Goal: Information Seeking & Learning: Learn about a topic

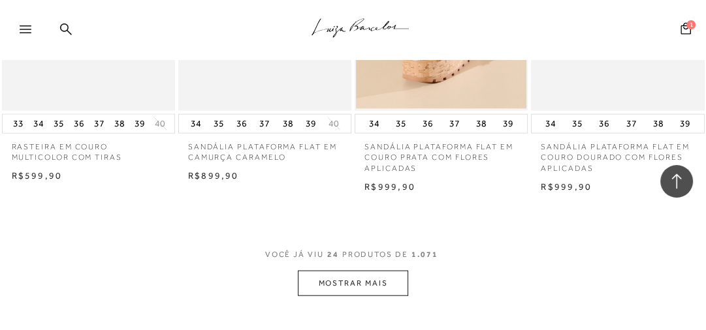
scroll to position [2037, 0]
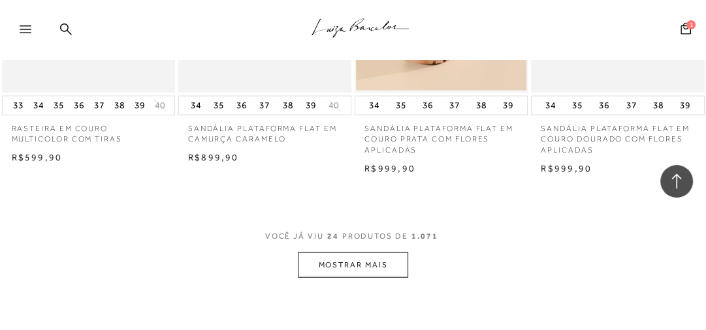
click at [368, 271] on button "MOSTRAR MAIS" at bounding box center [353, 265] width 110 height 25
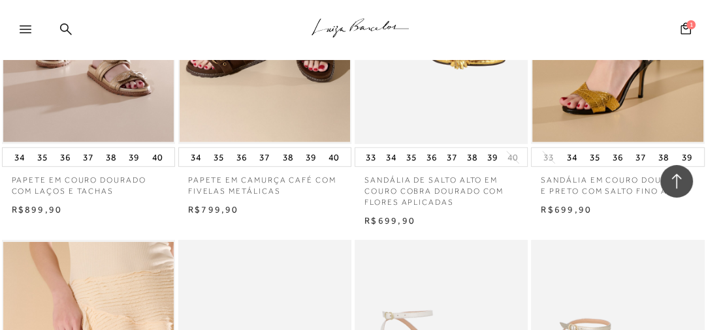
scroll to position [2716, 0]
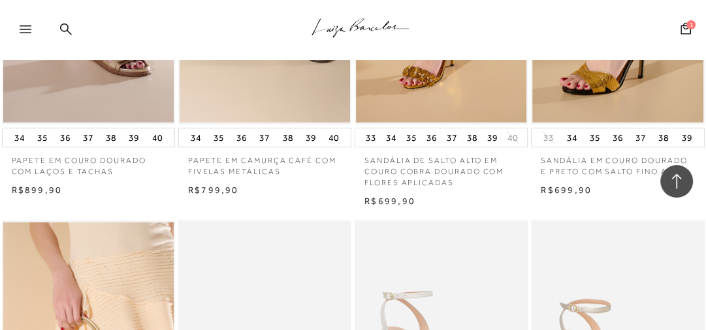
click at [28, 28] on icon at bounding box center [26, 29] width 12 height 8
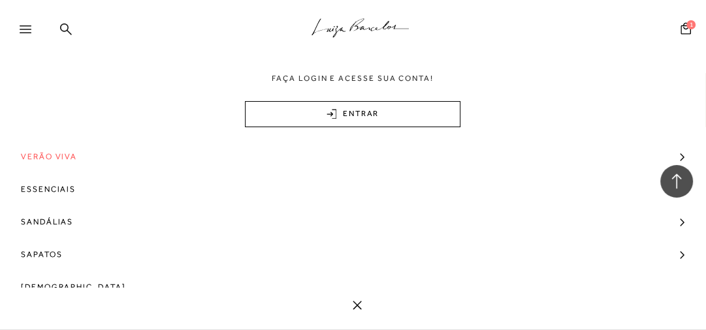
click at [71, 160] on span "Verão Viva" at bounding box center [49, 156] width 56 height 33
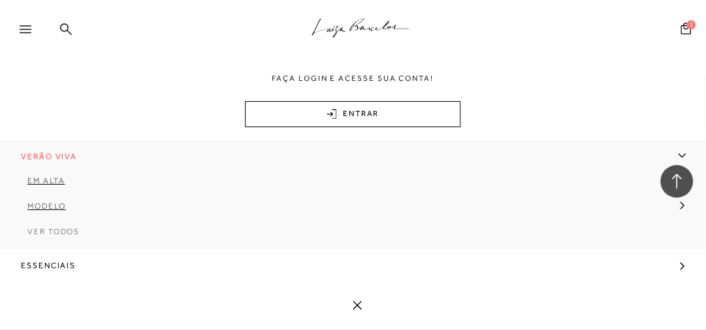
click at [61, 237] on link "Ver Todos" at bounding box center [353, 236] width 706 height 25
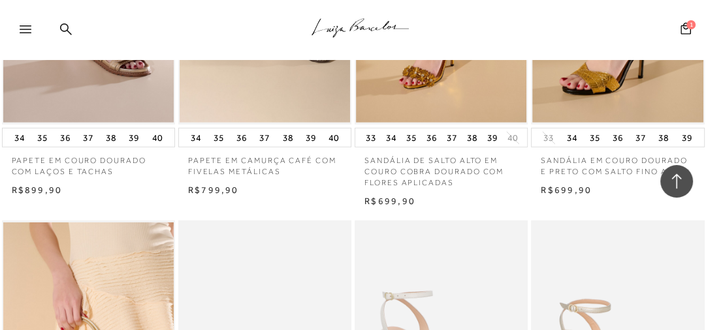
click at [33, 31] on div at bounding box center [32, 34] width 24 height 20
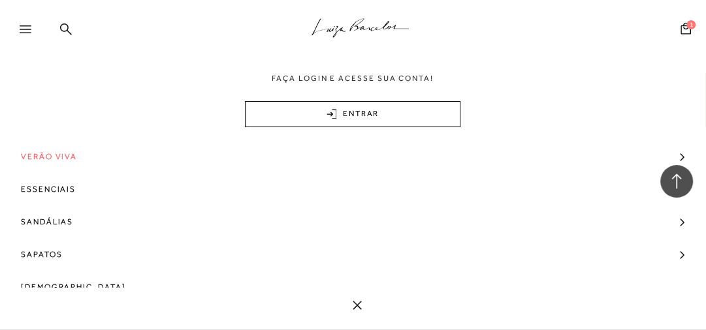
click at [67, 154] on span "Verão Viva" at bounding box center [49, 156] width 56 height 33
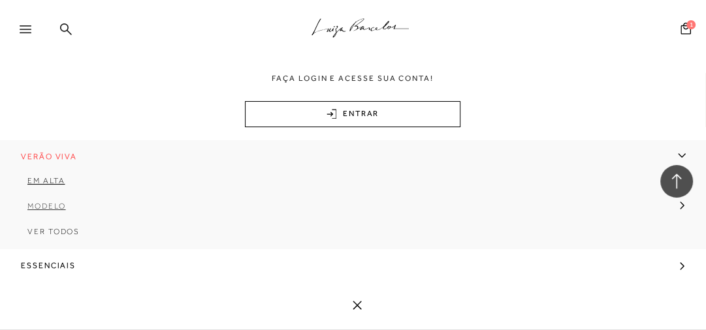
click at [51, 207] on span "Modelo" at bounding box center [46, 206] width 39 height 9
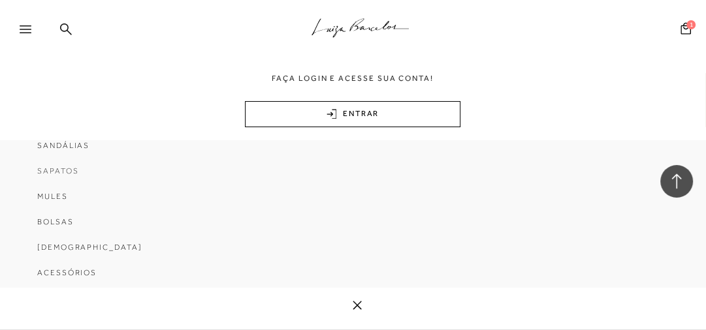
scroll to position [104, 0]
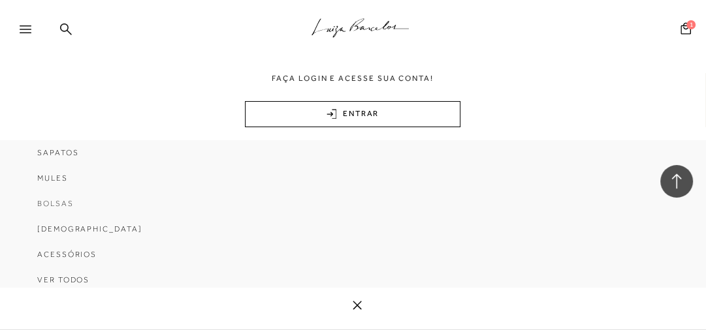
click at [58, 201] on span "Bolsas" at bounding box center [55, 203] width 37 height 9
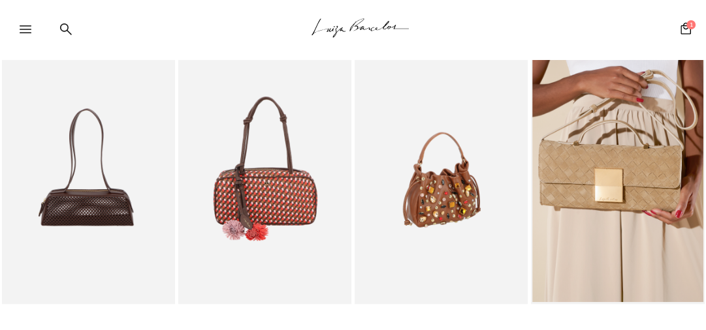
scroll to position [784, 0]
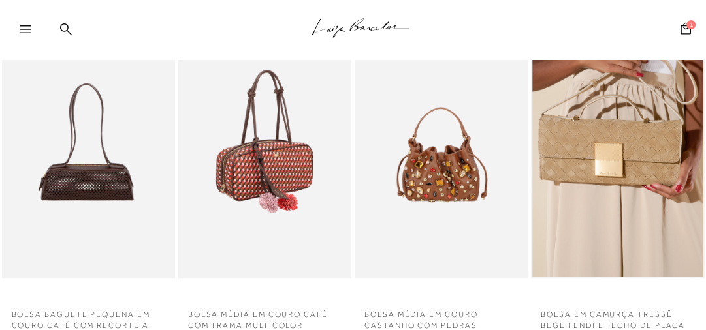
click at [278, 118] on img at bounding box center [266, 149] width 172 height 260
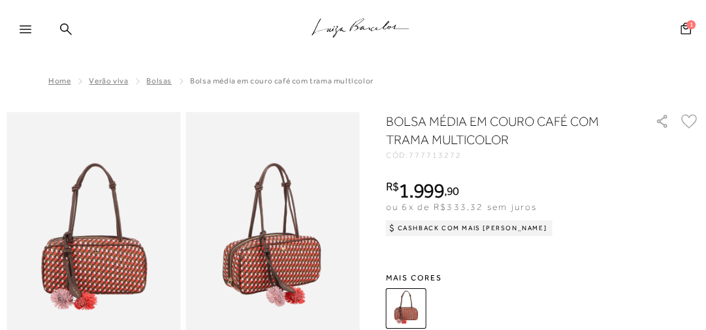
click at [148, 83] on span "Bolsas" at bounding box center [158, 80] width 25 height 9
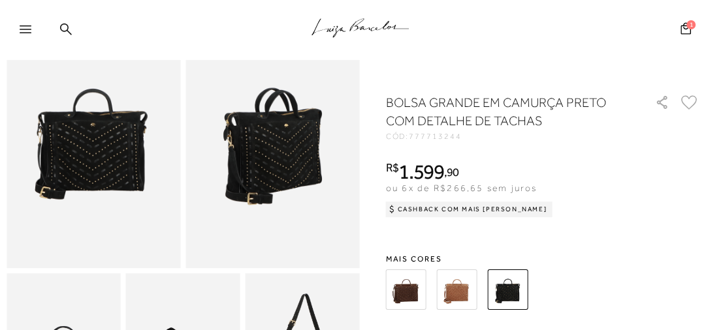
scroll to position [104, 0]
click at [415, 299] on img at bounding box center [406, 290] width 40 height 40
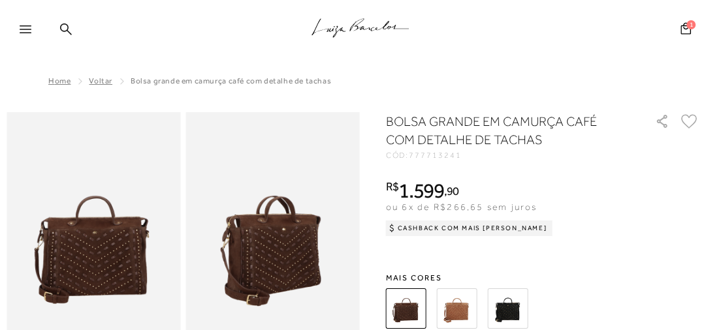
click at [453, 311] on img at bounding box center [457, 309] width 40 height 40
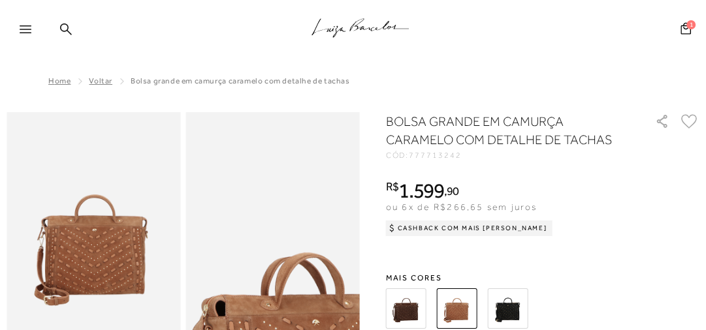
scroll to position [104, 0]
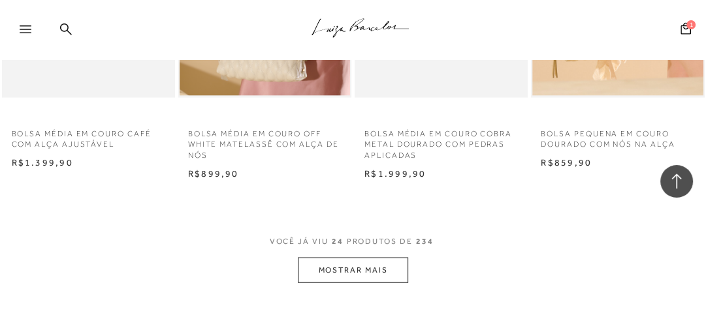
scroll to position [2037, 0]
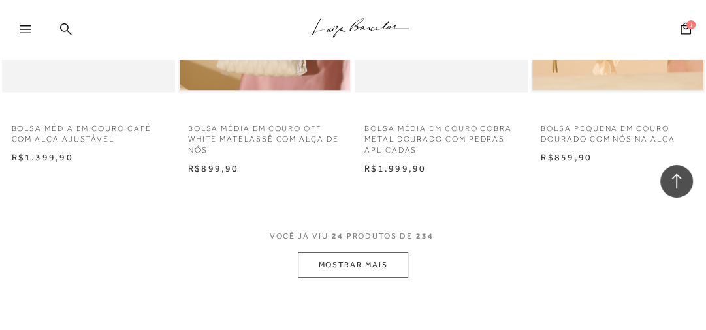
click at [355, 263] on button "MOSTRAR MAIS" at bounding box center [353, 265] width 110 height 25
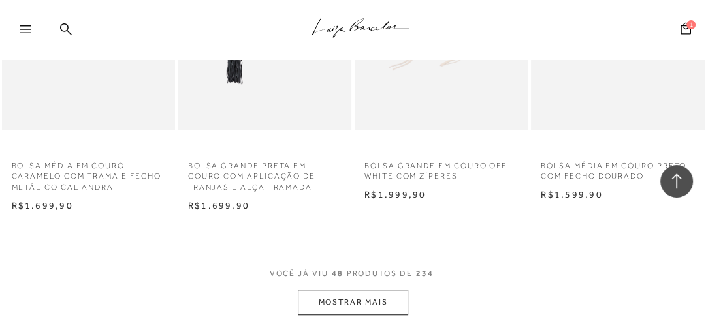
scroll to position [4179, 0]
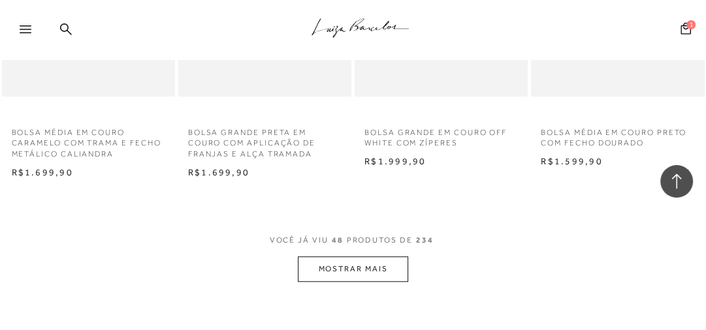
click at [351, 266] on button "MOSTRAR MAIS" at bounding box center [353, 269] width 110 height 25
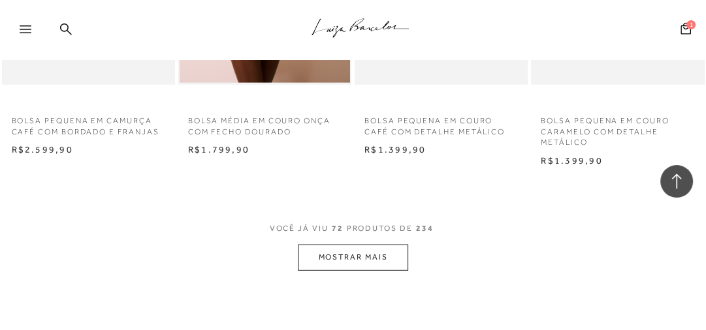
scroll to position [6321, 0]
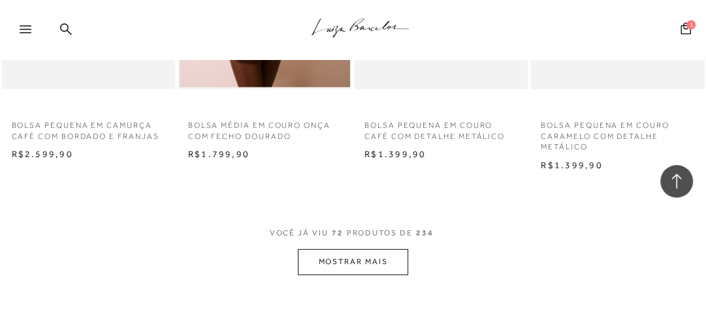
click at [363, 268] on button "MOSTRAR MAIS" at bounding box center [353, 261] width 110 height 25
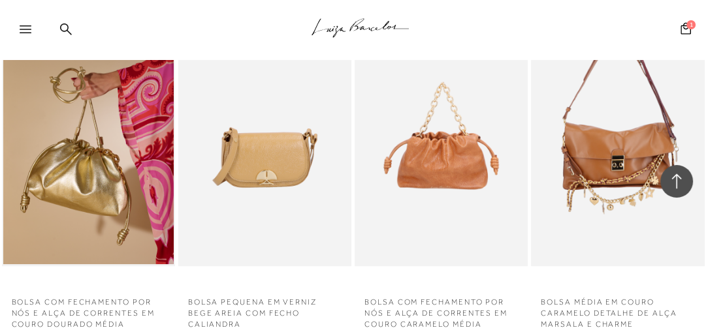
scroll to position [7575, 0]
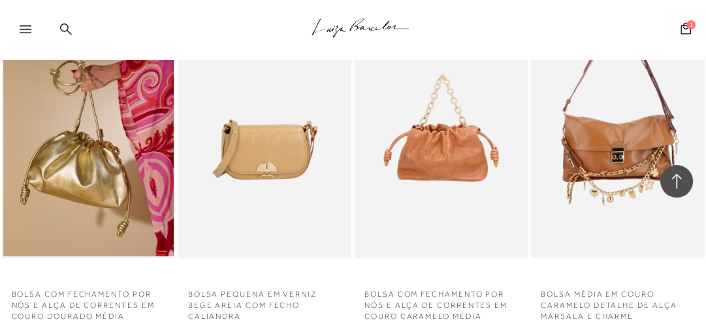
click at [67, 26] on icon at bounding box center [66, 29] width 12 height 12
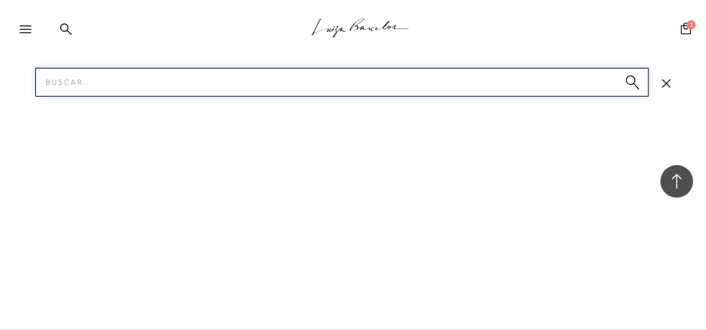
click at [78, 82] on input "Pesquisar" at bounding box center [341, 82] width 613 height 29
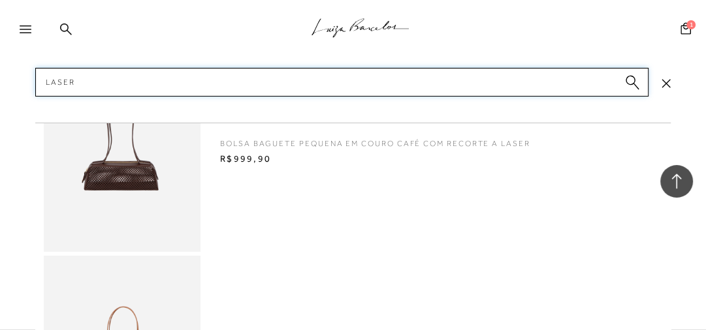
type input "laser"
click at [112, 193] on img at bounding box center [122, 149] width 157 height 206
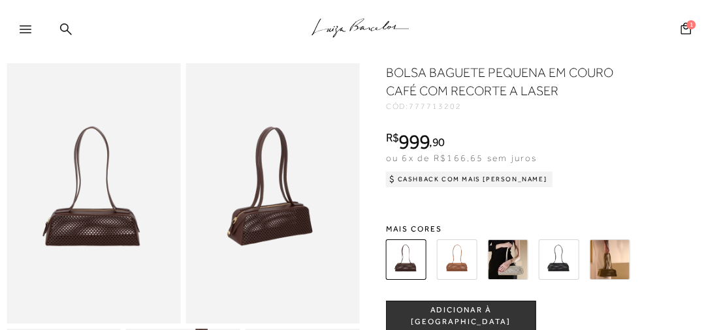
scroll to position [125, 0]
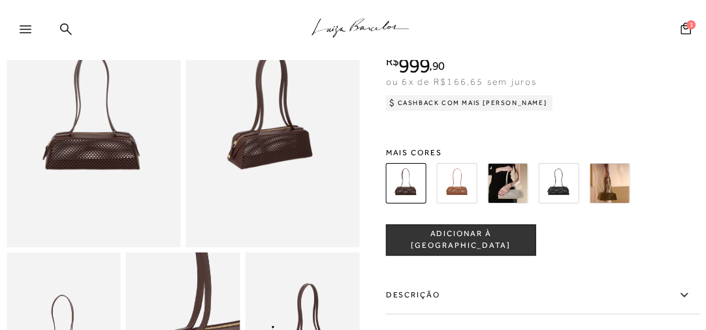
click at [519, 197] on img at bounding box center [508, 183] width 40 height 40
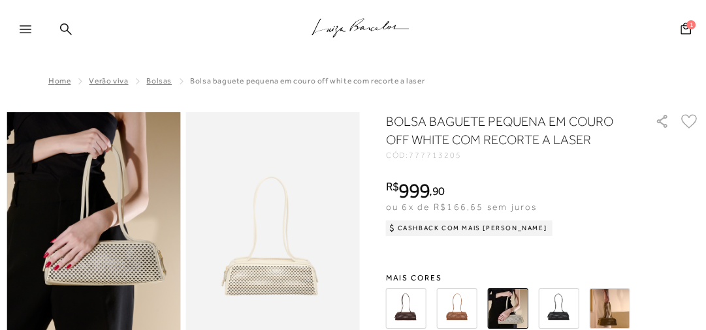
click at [34, 31] on div at bounding box center [32, 34] width 24 height 20
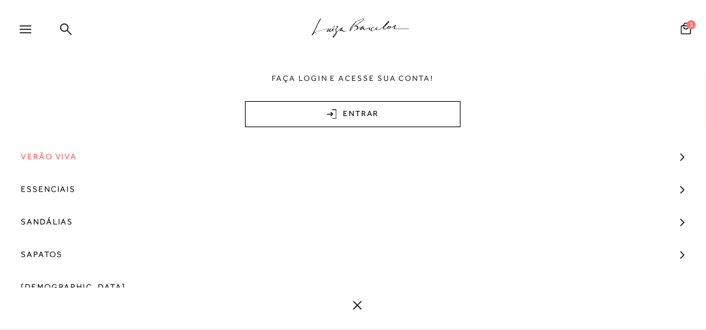
click at [367, 46] on div ".a{fill-rule:evenodd;stroke:#000!important;stroke-width:0!important;}" at bounding box center [374, 30] width 663 height 60
click at [364, 22] on icon ".a{fill-rule:evenodd;stroke:#000!important;stroke-width:0!important;}" at bounding box center [360, 27] width 98 height 27
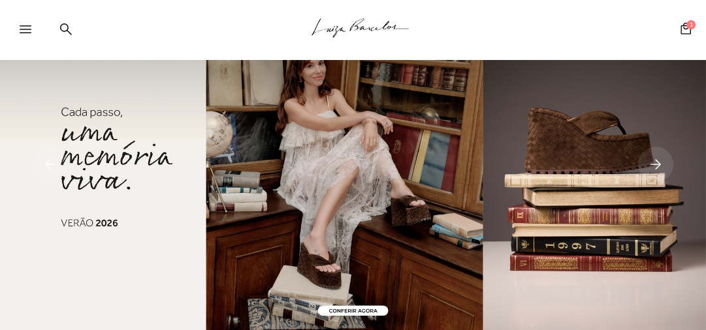
click at [652, 159] on rect at bounding box center [655, 164] width 35 height 35
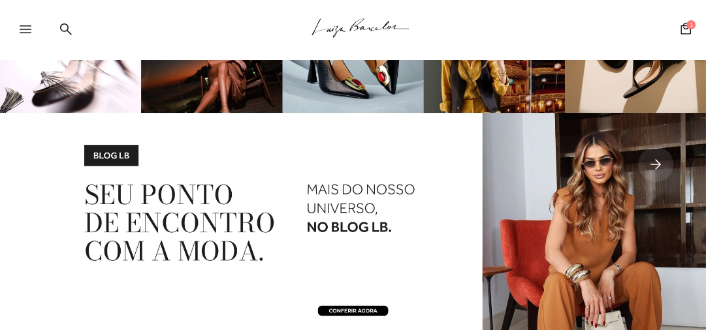
click at [652, 159] on rect at bounding box center [655, 164] width 35 height 35
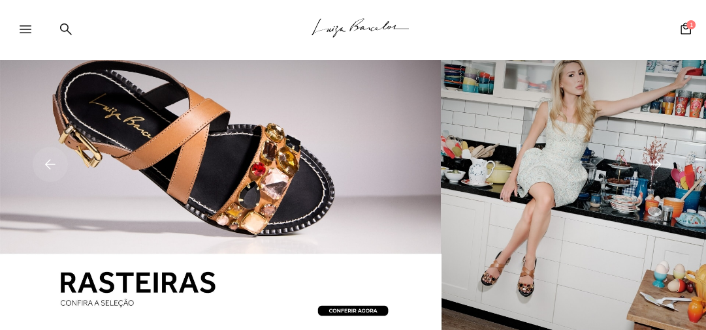
click at [652, 159] on rect at bounding box center [655, 164] width 35 height 35
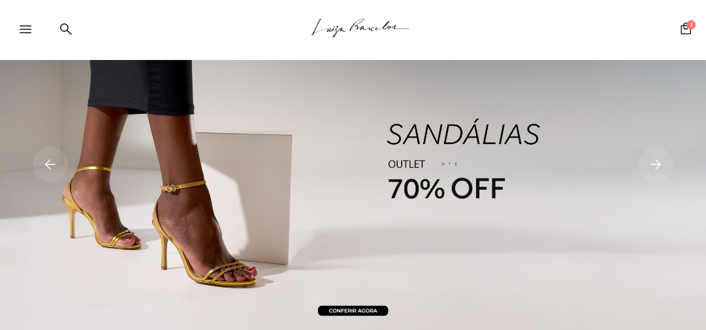
click at [652, 159] on rect at bounding box center [655, 164] width 35 height 35
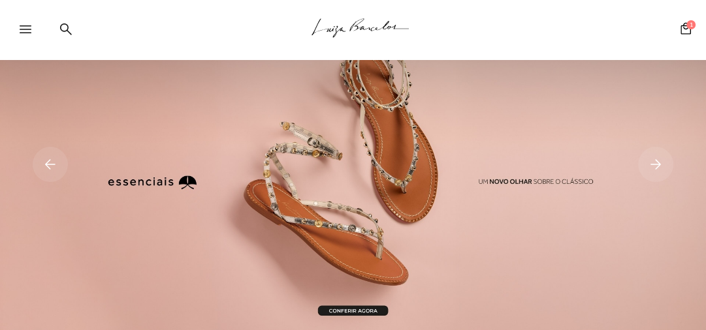
click at [652, 159] on rect at bounding box center [655, 164] width 35 height 35
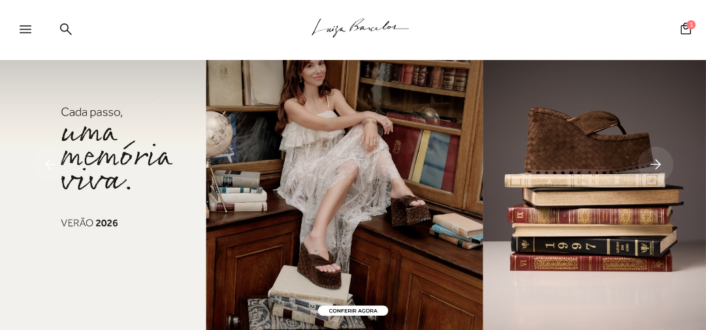
click at [652, 159] on rect at bounding box center [655, 164] width 35 height 35
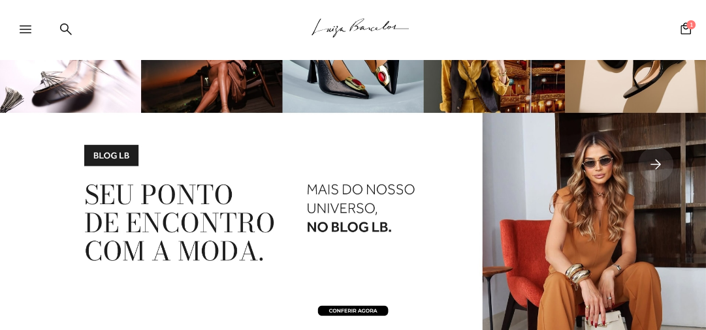
click at [285, 243] on img at bounding box center [353, 165] width 706 height 331
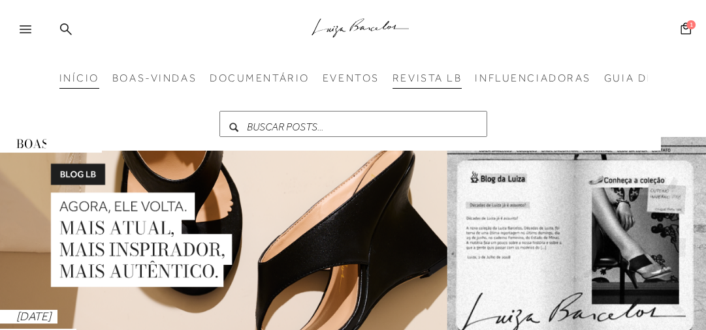
click at [414, 76] on span "REVISTA LB" at bounding box center [427, 78] width 70 height 12
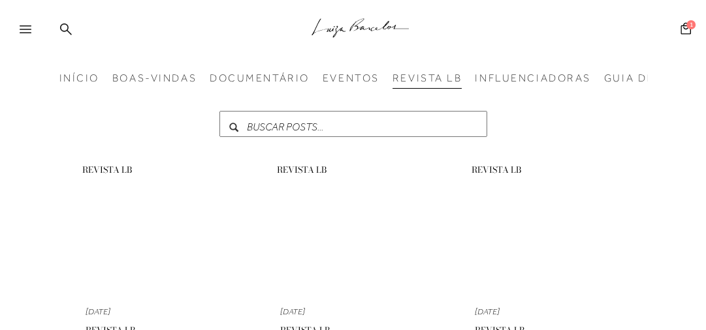
click at [430, 83] on span "REVISTA LB" at bounding box center [427, 78] width 70 height 12
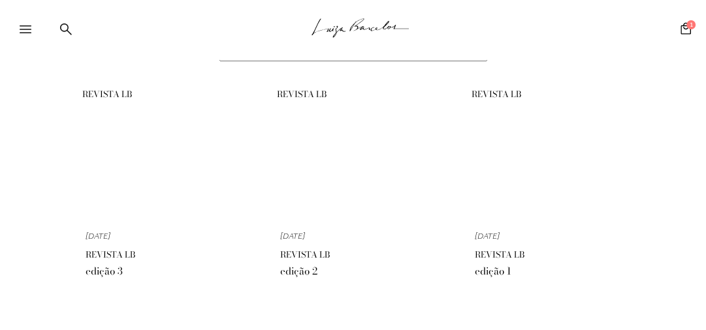
scroll to position [52, 0]
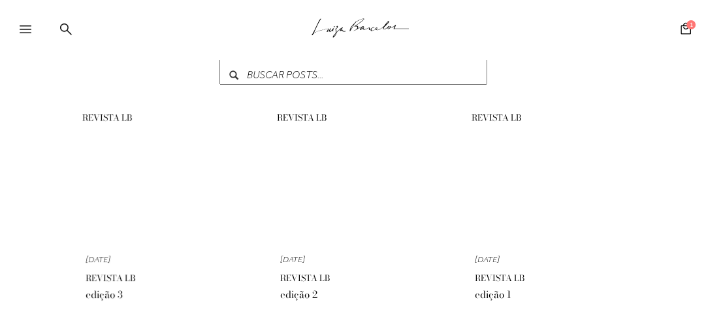
click at [151, 206] on link "REVISTA LB 09 SET REVISTA LB edição 3" at bounding box center [158, 209] width 172 height 196
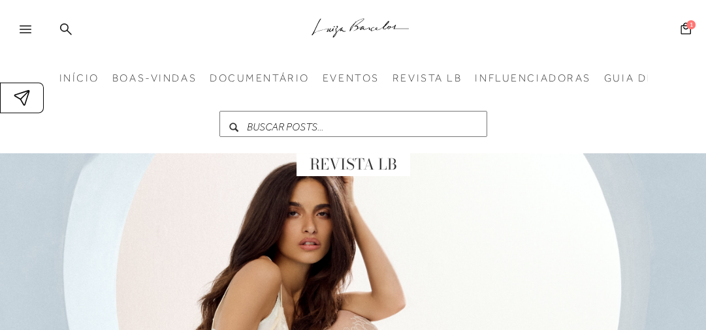
drag, startPoint x: 228, startPoint y: 1, endPoint x: 636, endPoint y: 118, distance: 424.7
click at [636, 118] on div "INÍCIO BOAS-VINDAS DOCUMENTÁRIO EVENTOS REVISTA LB INFLUENCIADORAS GUIA DE ESTI…" at bounding box center [353, 104] width 614 height 91
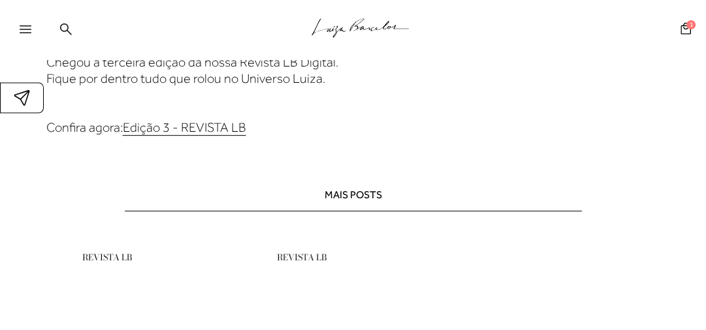
scroll to position [470, 0]
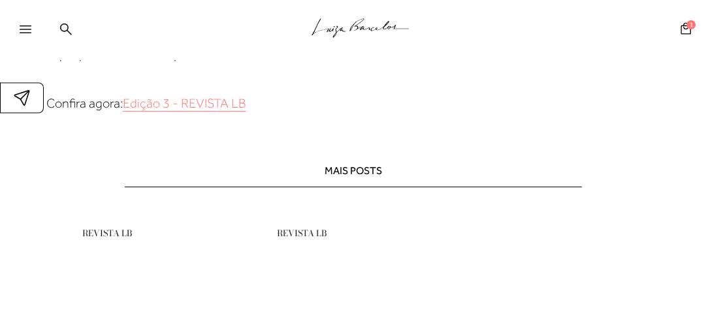
click at [201, 107] on link "Edição 3 - REVISTA LB" at bounding box center [184, 103] width 123 height 14
